Goal: Task Accomplishment & Management: Manage account settings

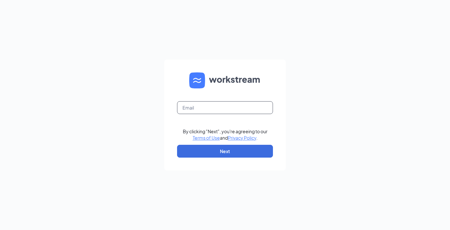
type input "[EMAIL_ADDRESS][DOMAIN_NAME]"
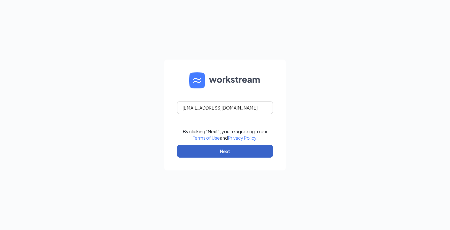
click at [220, 150] on button "Next" at bounding box center [225, 151] width 96 height 13
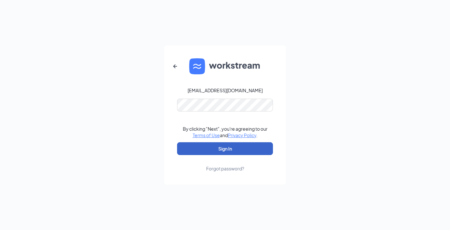
click at [229, 149] on button "Sign In" at bounding box center [225, 148] width 96 height 13
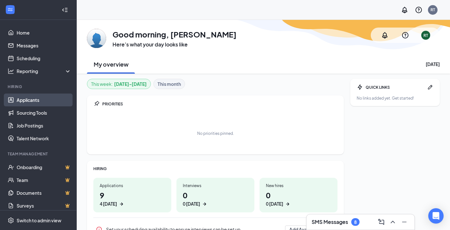
click at [28, 100] on link "Applicants" at bounding box center [44, 99] width 55 height 13
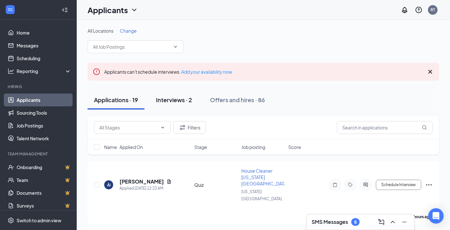
click at [177, 96] on div "Interviews · 2" at bounding box center [174, 100] width 36 height 8
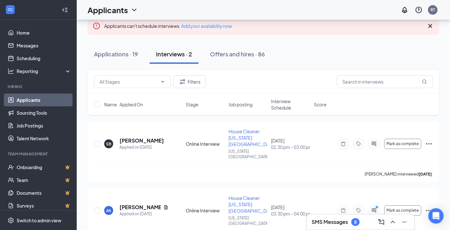
scroll to position [48, 0]
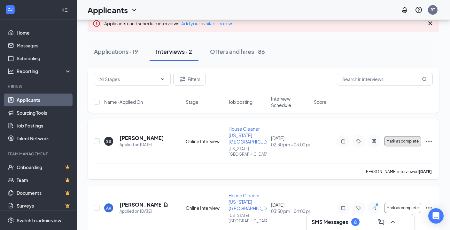
click at [407, 139] on span "Mark as complete" at bounding box center [403, 141] width 32 height 4
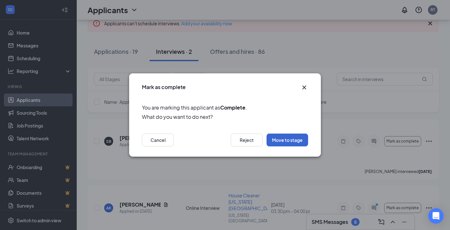
click at [290, 139] on button "Move to stage" at bounding box center [288, 139] width 42 height 13
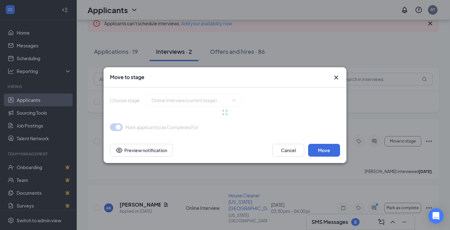
type input "Employment Offer (next stage)"
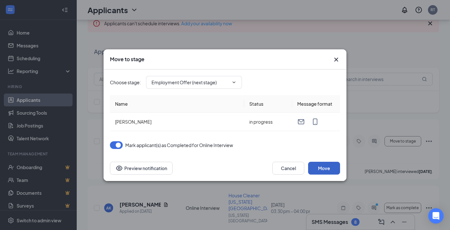
click at [323, 166] on button "Move" at bounding box center [324, 168] width 32 height 13
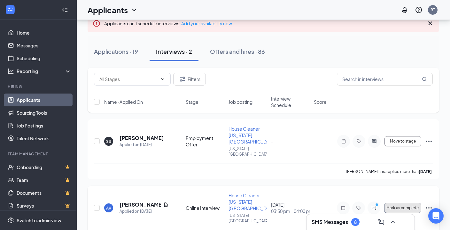
click at [410, 205] on span "Mark as complete" at bounding box center [403, 207] width 32 height 4
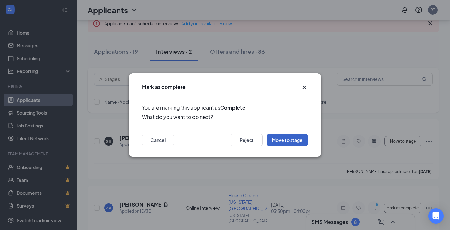
click at [285, 142] on button "Move to stage" at bounding box center [288, 139] width 42 height 13
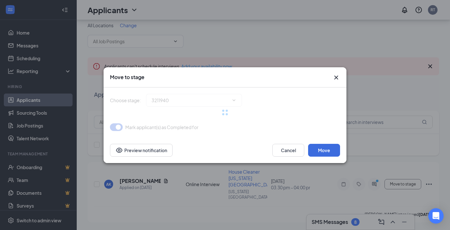
scroll to position [0, 0]
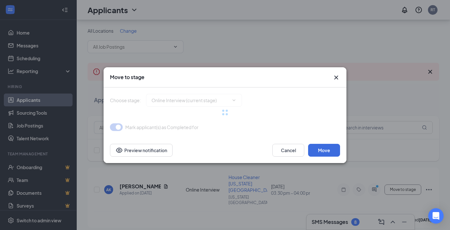
type input "Employment Offer (next stage)"
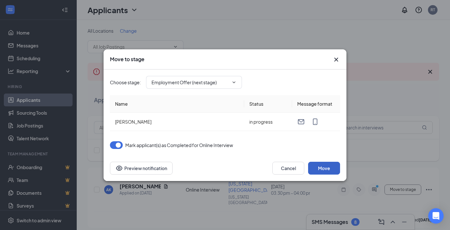
click at [327, 166] on button "Move" at bounding box center [324, 168] width 32 height 13
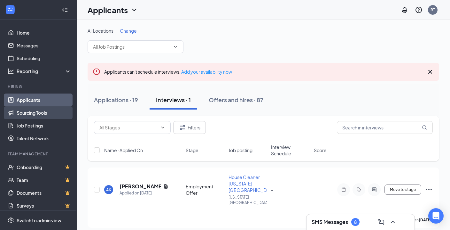
click at [31, 114] on link "Sourcing Tools" at bounding box center [44, 112] width 55 height 13
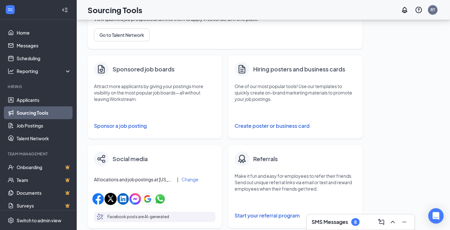
scroll to position [86, 0]
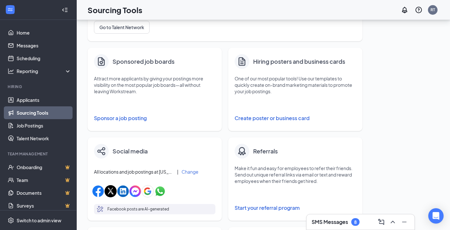
click at [128, 119] on button "Sponsor a job posting" at bounding box center [155, 118] width 122 height 13
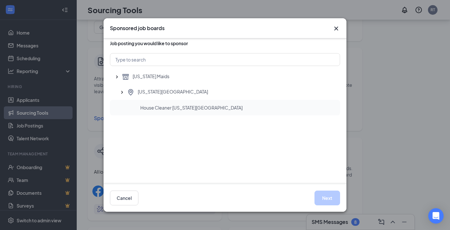
scroll to position [6, 0]
click at [198, 105] on span "House Cleaner [US_STATE][GEOGRAPHIC_DATA]" at bounding box center [191, 107] width 102 height 6
click at [324, 194] on button "Next" at bounding box center [328, 197] width 26 height 15
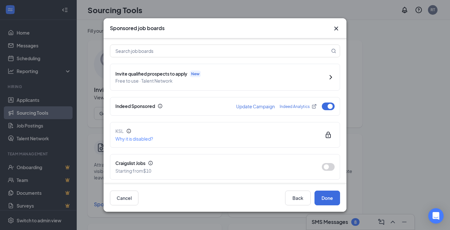
scroll to position [53, 0]
click at [324, 101] on button "button" at bounding box center [328, 105] width 13 height 8
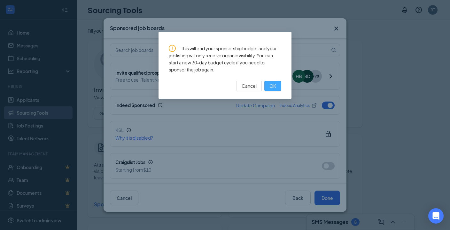
click at [272, 83] on span "OK" at bounding box center [273, 85] width 7 height 7
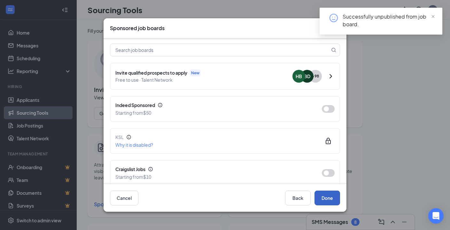
click at [327, 197] on button "Done" at bounding box center [328, 197] width 26 height 15
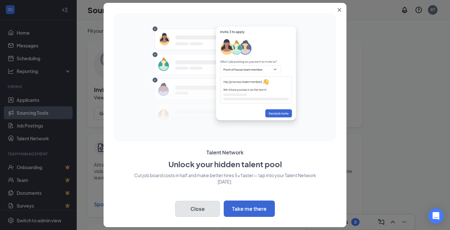
click at [197, 206] on button "Close" at bounding box center [197, 209] width 45 height 16
